Goal: Communication & Community: Answer question/provide support

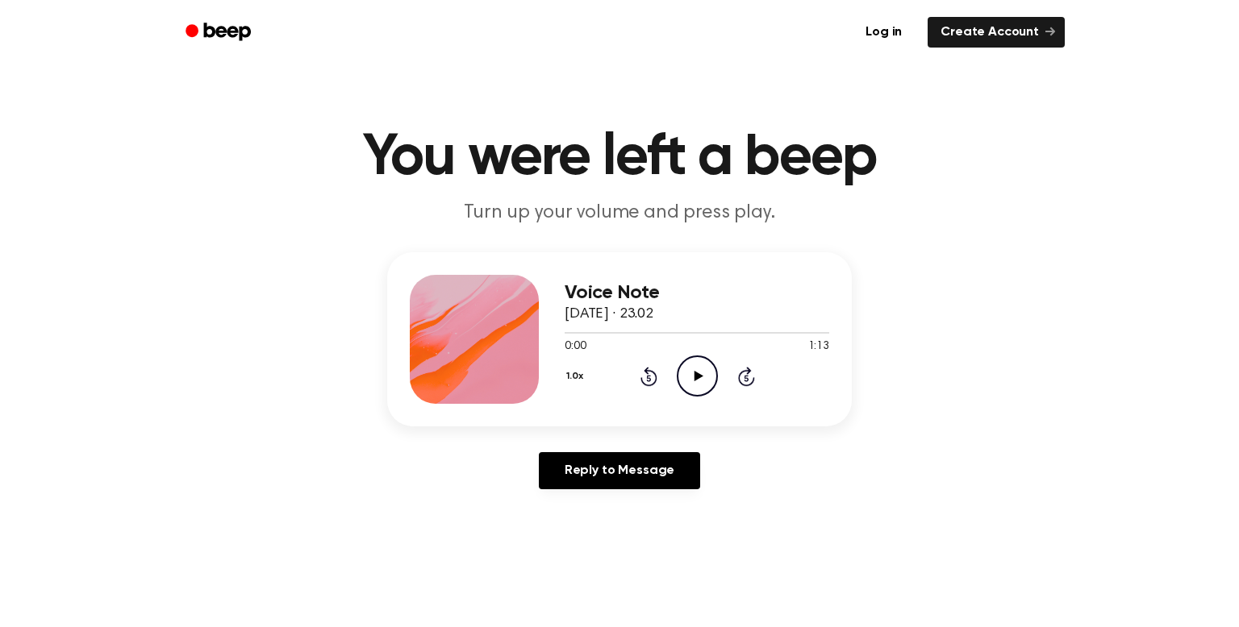
click at [696, 385] on icon "Play Audio" at bounding box center [697, 376] width 41 height 41
click at [820, 485] on div "Reply to Message" at bounding box center [619, 477] width 464 height 50
click at [697, 377] on icon "Pause Audio" at bounding box center [697, 376] width 41 height 41
click at [684, 382] on icon "Play Audio" at bounding box center [697, 376] width 41 height 41
drag, startPoint x: 635, startPoint y: 332, endPoint x: 527, endPoint y: 333, distance: 107.2
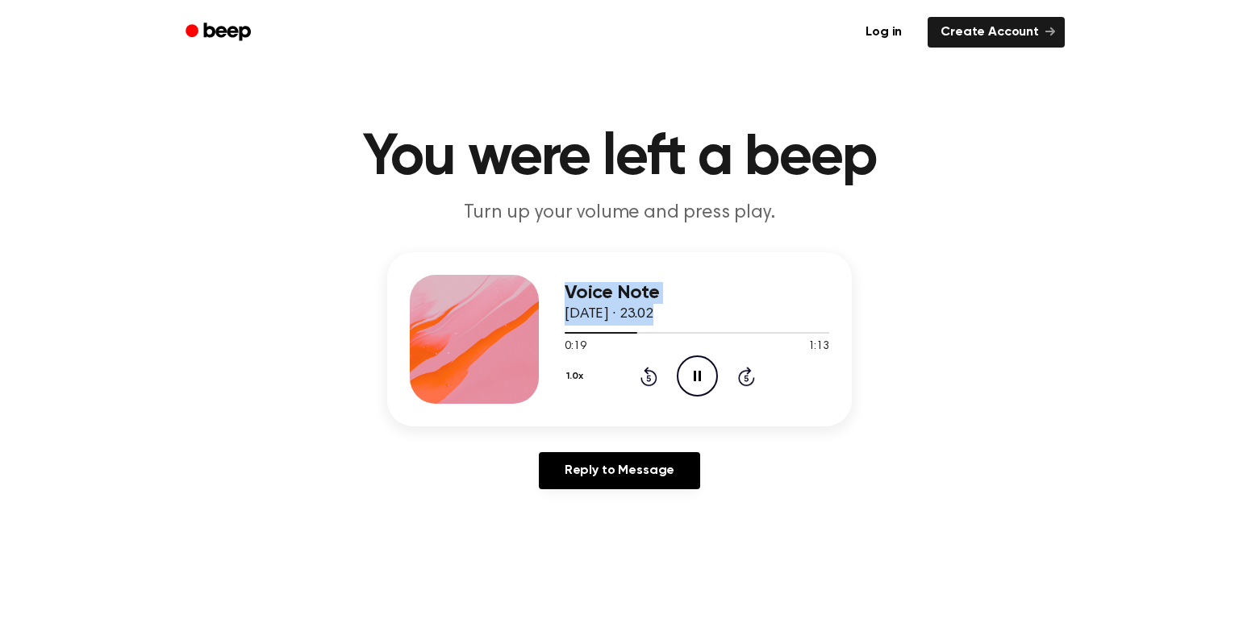
click at [527, 333] on div "Voice Note 14 September 2025 · 23.02 0:19 1:13 Your browser does not support th…" at bounding box center [619, 339] width 464 height 174
drag, startPoint x: 633, startPoint y: 328, endPoint x: 538, endPoint y: 323, distance: 95.3
click at [520, 329] on div "Voice Note 14 September 2025 · 23.02 0:22 1:13 Your browser does not support th…" at bounding box center [619, 339] width 464 height 174
click at [932, 320] on div "Voice Note 14 September 2025 · 23.02 0:24 1:13 Your browser does not support th…" at bounding box center [619, 377] width 1200 height 250
click at [693, 369] on icon "Pause Audio" at bounding box center [697, 376] width 41 height 41
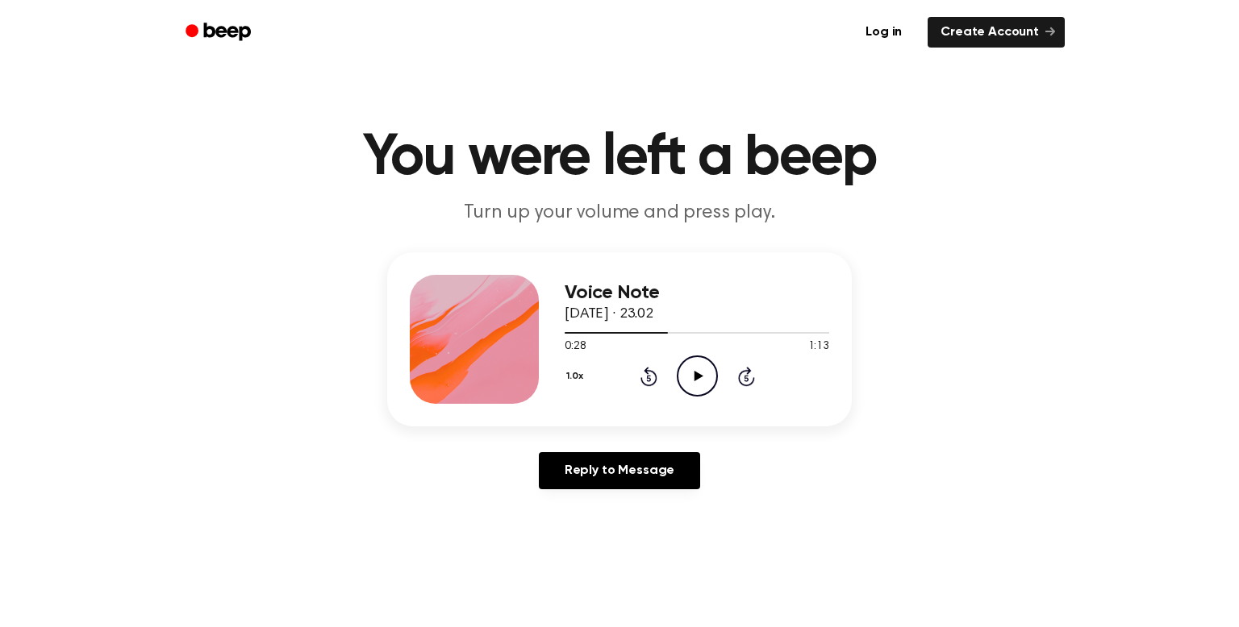
click at [689, 375] on icon "Play Audio" at bounding box center [697, 376] width 41 height 41
click at [697, 381] on icon "Pause Audio" at bounding box center [697, 376] width 41 height 41
click at [1025, 151] on h1 "You were left a beep" at bounding box center [619, 158] width 826 height 58
click at [689, 366] on icon "Play Audio" at bounding box center [697, 376] width 41 height 41
click at [693, 376] on icon "Pause Audio" at bounding box center [697, 376] width 41 height 41
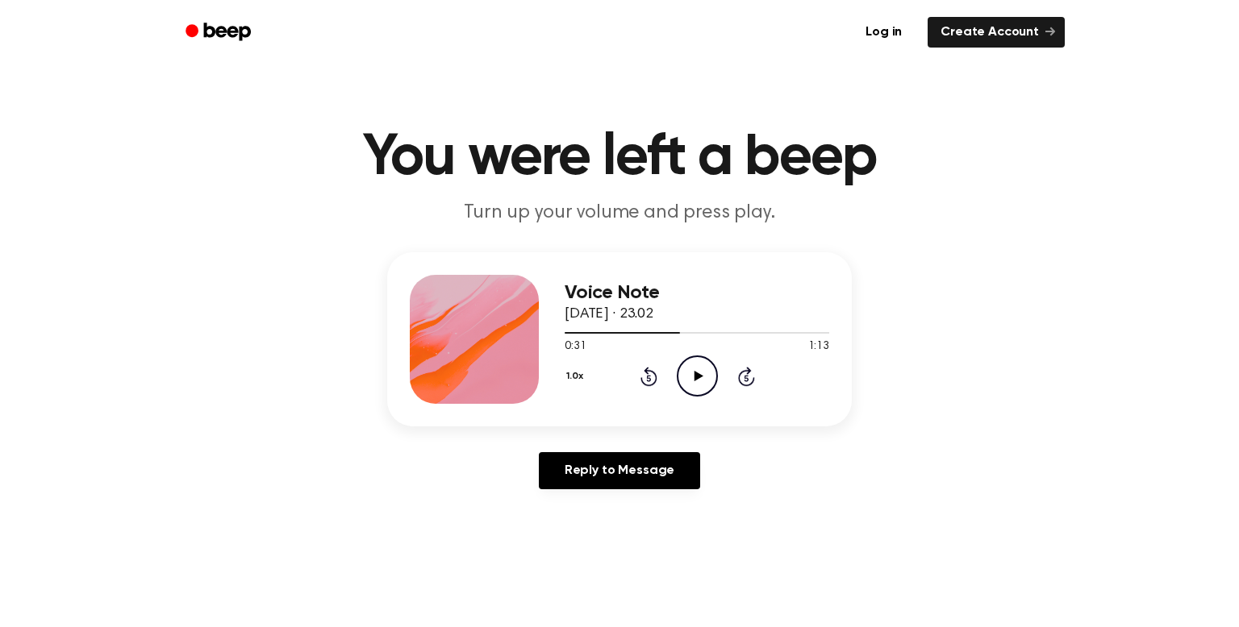
drag, startPoint x: 884, startPoint y: 468, endPoint x: 981, endPoint y: 511, distance: 106.8
click at [889, 465] on div "Voice Note 14 September 2025 · 23.02 0:31 1:13 Your browser does not support th…" at bounding box center [619, 377] width 1200 height 250
click at [835, 443] on div "Voice Note 14 September 2025 · 23.02 0:31 1:13 Your browser does not support th…" at bounding box center [619, 377] width 1200 height 250
click at [702, 364] on icon "Play Audio" at bounding box center [697, 376] width 41 height 41
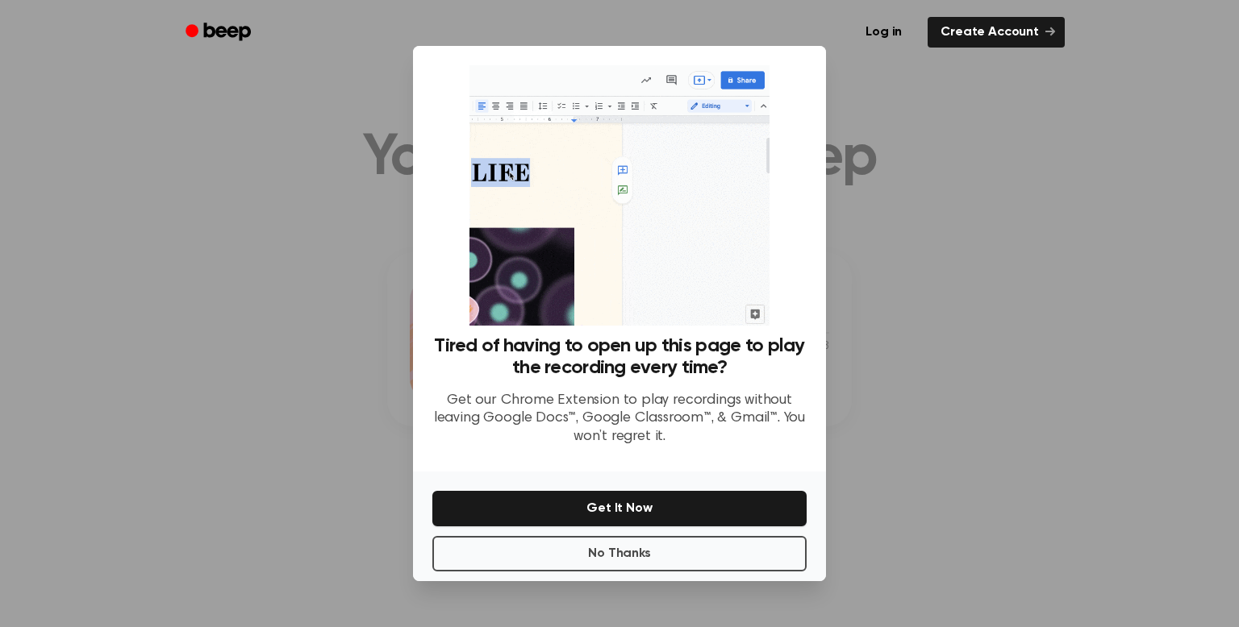
click at [896, 269] on div at bounding box center [619, 313] width 1239 height 627
click at [752, 556] on button "No Thanks" at bounding box center [619, 553] width 374 height 35
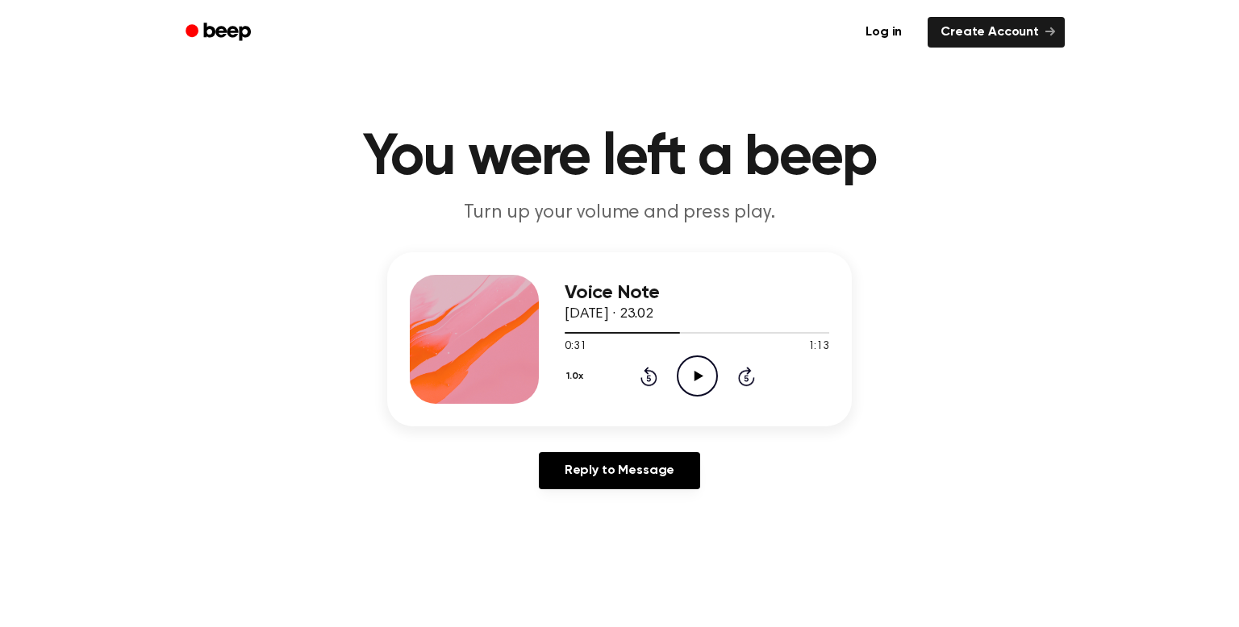
click at [693, 362] on icon "Play Audio" at bounding box center [697, 376] width 41 height 41
click at [1100, 162] on header "You were left a beep Turn up your volume and press play." at bounding box center [619, 178] width 1200 height 98
click at [710, 533] on main "You were left a beep Turn up your volume and press play. Voice Note 14 Septembe…" at bounding box center [619, 497] width 1239 height 994
click at [1014, 617] on main "You were left a beep Turn up your volume and press play. Voice Note 14 Septembe…" at bounding box center [619, 497] width 1239 height 994
click at [702, 359] on icon "Play Audio" at bounding box center [697, 376] width 41 height 41
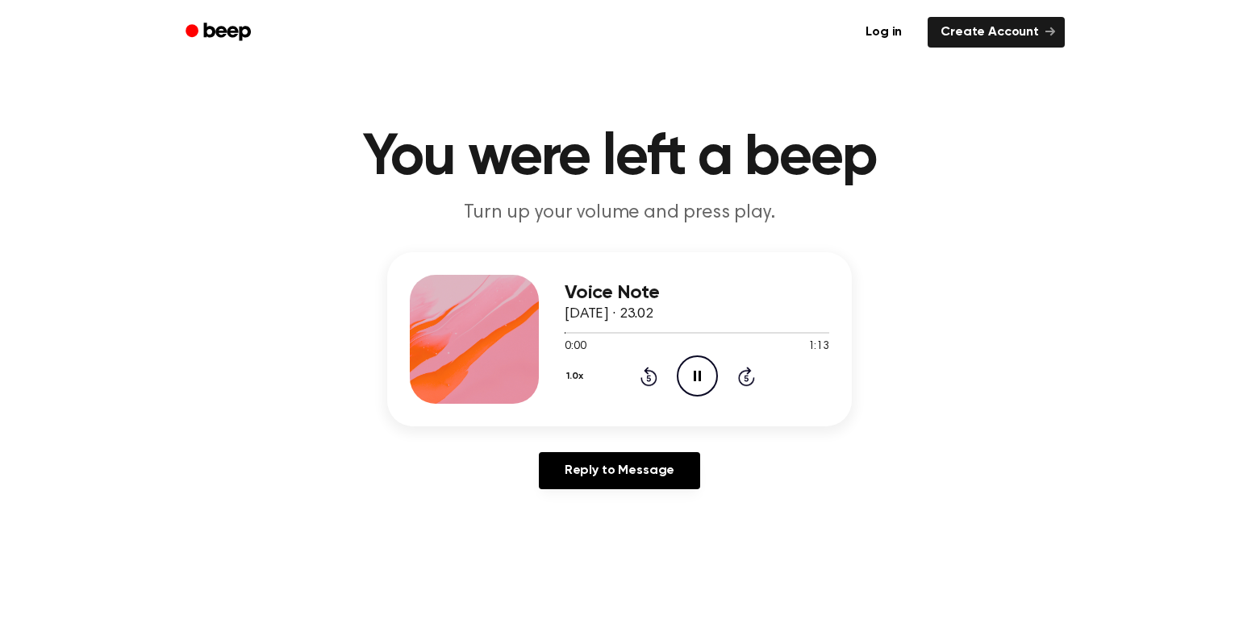
click at [705, 366] on icon "Pause Audio" at bounding box center [697, 376] width 41 height 41
click at [705, 366] on icon "Play Audio" at bounding box center [697, 376] width 41 height 41
click at [705, 366] on icon "Pause Audio" at bounding box center [697, 376] width 41 height 41
click at [706, 393] on circle at bounding box center [697, 376] width 40 height 40
click at [1018, 181] on h1 "You were left a beep" at bounding box center [619, 158] width 826 height 58
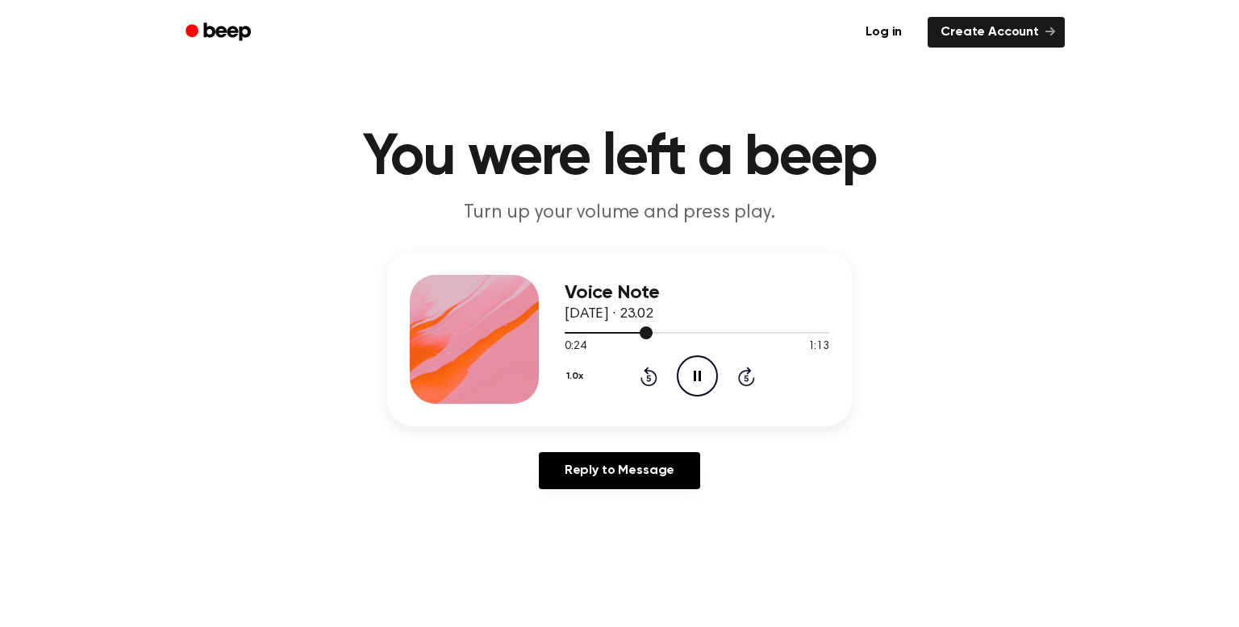
drag, startPoint x: 643, startPoint y: 331, endPoint x: 573, endPoint y: 331, distance: 71.0
click at [573, 331] on div at bounding box center [696, 332] width 264 height 13
click at [569, 331] on span at bounding box center [569, 333] width 13 height 13
click at [706, 381] on icon "Play Audio" at bounding box center [697, 376] width 41 height 41
click at [685, 374] on icon "Play Audio" at bounding box center [697, 376] width 41 height 41
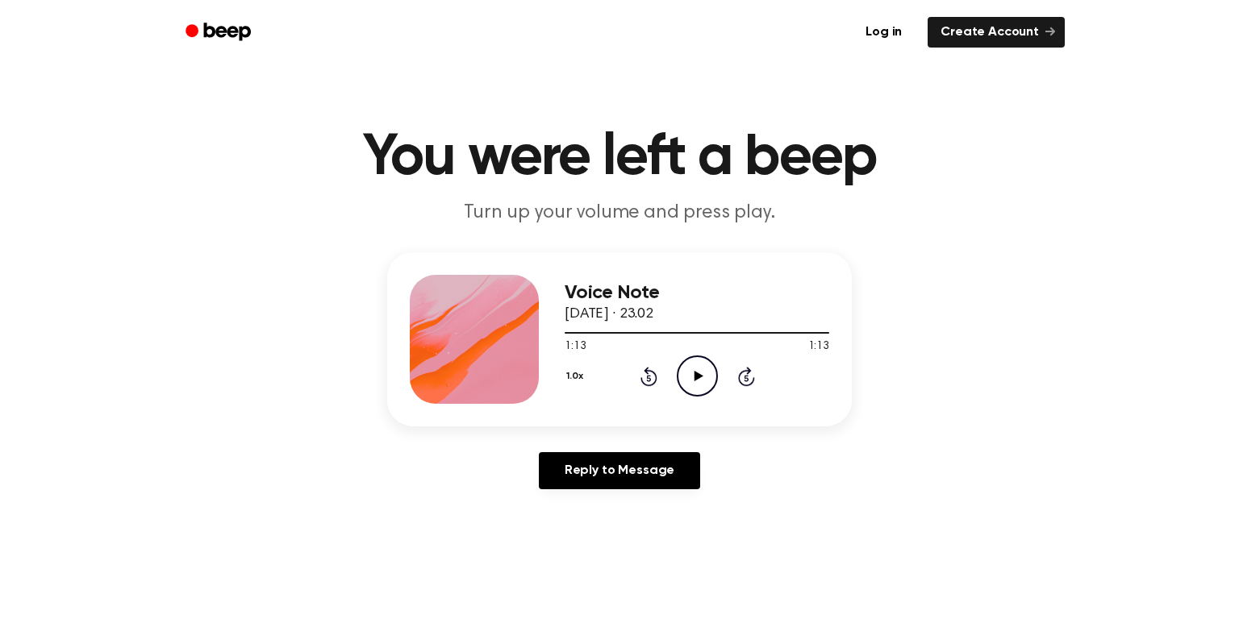
click at [677, 364] on icon "Play Audio" at bounding box center [697, 376] width 41 height 41
click at [593, 484] on link "Reply to Message" at bounding box center [619, 470] width 161 height 37
click at [693, 384] on icon "Play Audio" at bounding box center [697, 376] width 41 height 41
drag, startPoint x: 677, startPoint y: 383, endPoint x: 668, endPoint y: 367, distance: 18.0
click at [668, 367] on div "1.0x Rewind 5 seconds Play Audio Skip 5 seconds" at bounding box center [696, 376] width 264 height 41
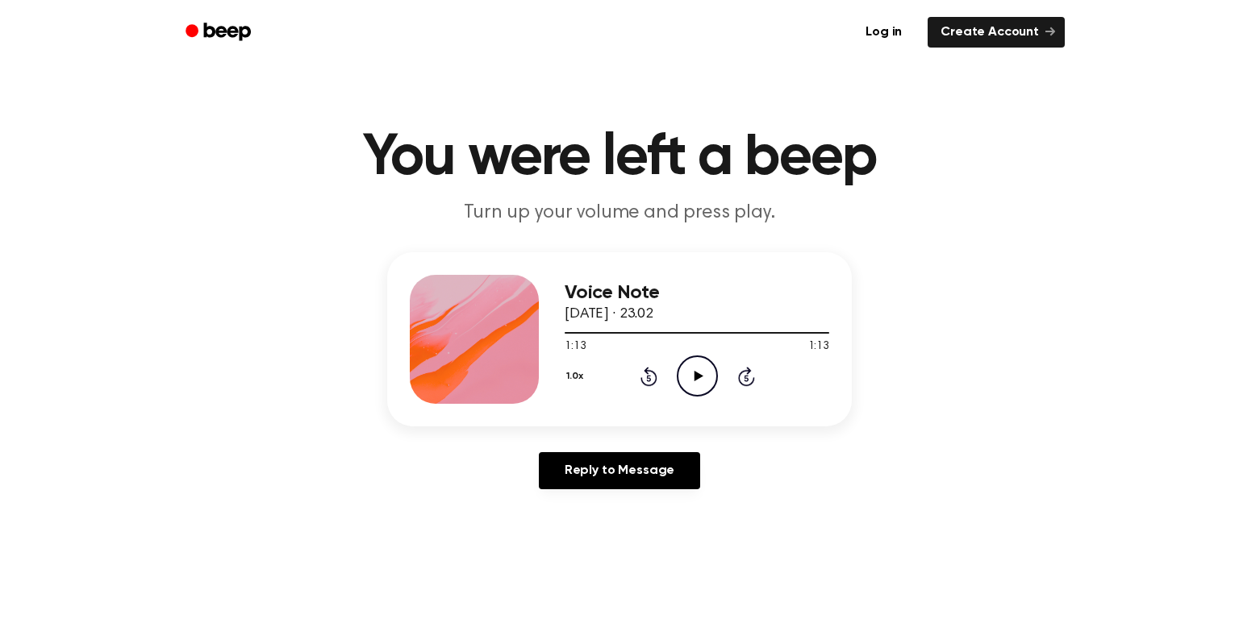
click at [685, 364] on icon "Play Audio" at bounding box center [697, 376] width 41 height 41
click at [685, 362] on icon "Play Audio" at bounding box center [697, 376] width 41 height 41
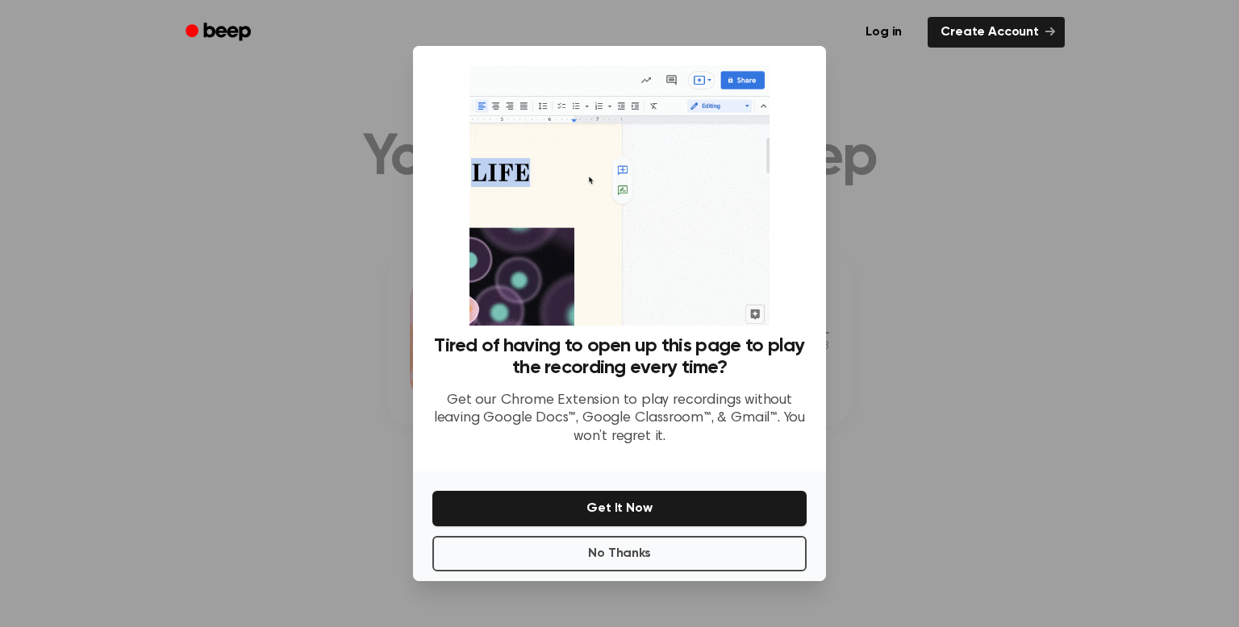
click at [963, 152] on div at bounding box center [619, 313] width 1239 height 627
click at [1010, 62] on div "Log in Create Account" at bounding box center [619, 32] width 890 height 65
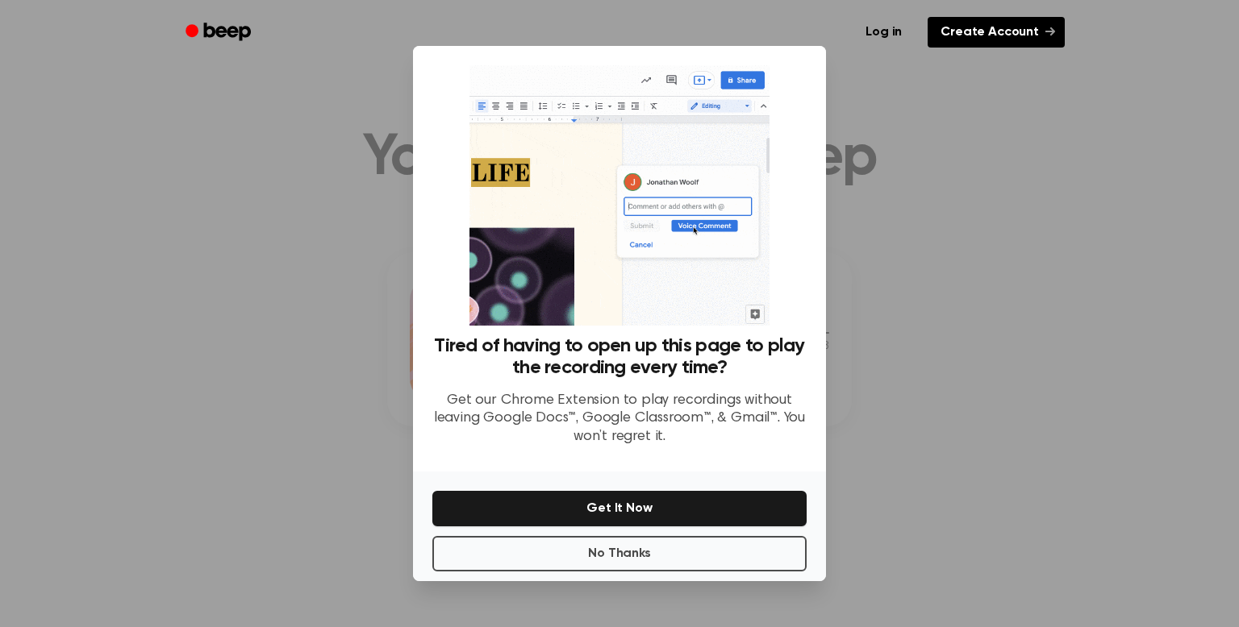
click at [1043, 31] on link "Create Account" at bounding box center [995, 32] width 137 height 31
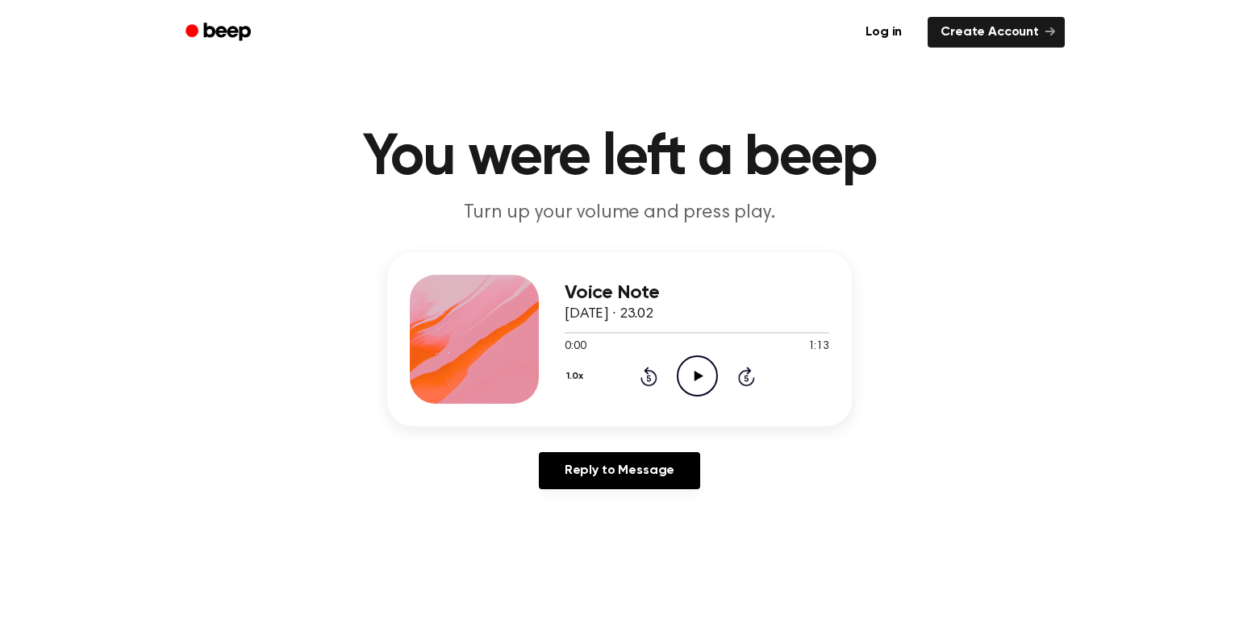
click at [698, 374] on icon "Play Audio" at bounding box center [697, 376] width 41 height 41
click at [693, 378] on icon at bounding box center [697, 376] width 9 height 10
click at [690, 372] on icon "Play Audio" at bounding box center [697, 376] width 41 height 41
click at [683, 366] on icon "Pause Audio" at bounding box center [697, 376] width 41 height 41
